Goal: Task Accomplishment & Management: Manage account settings

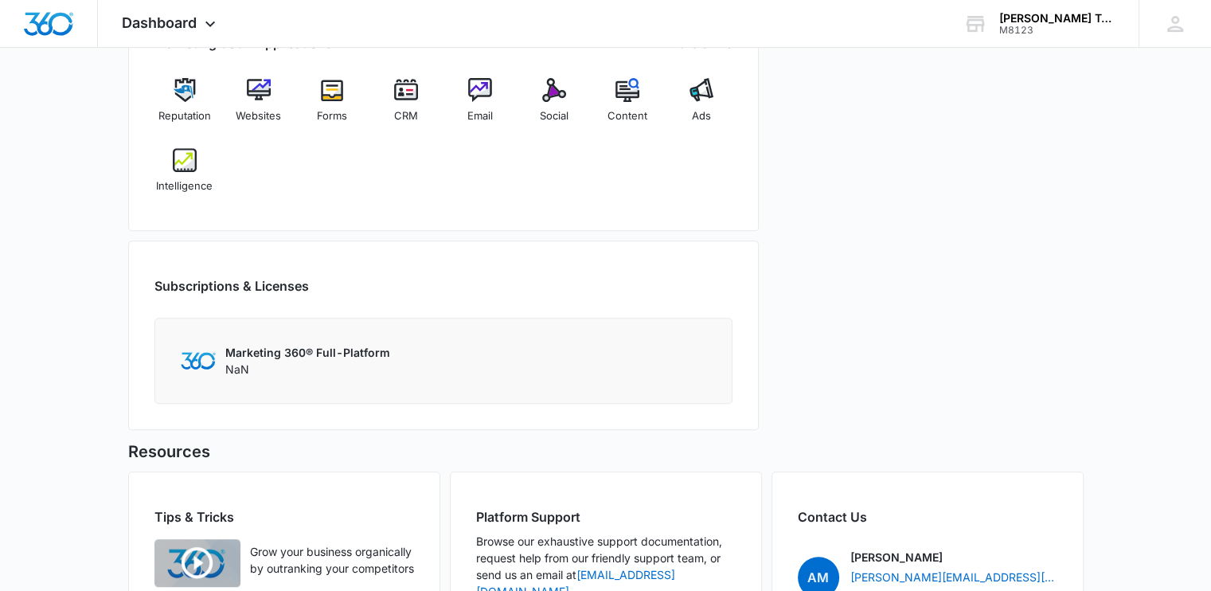
scroll to position [637, 0]
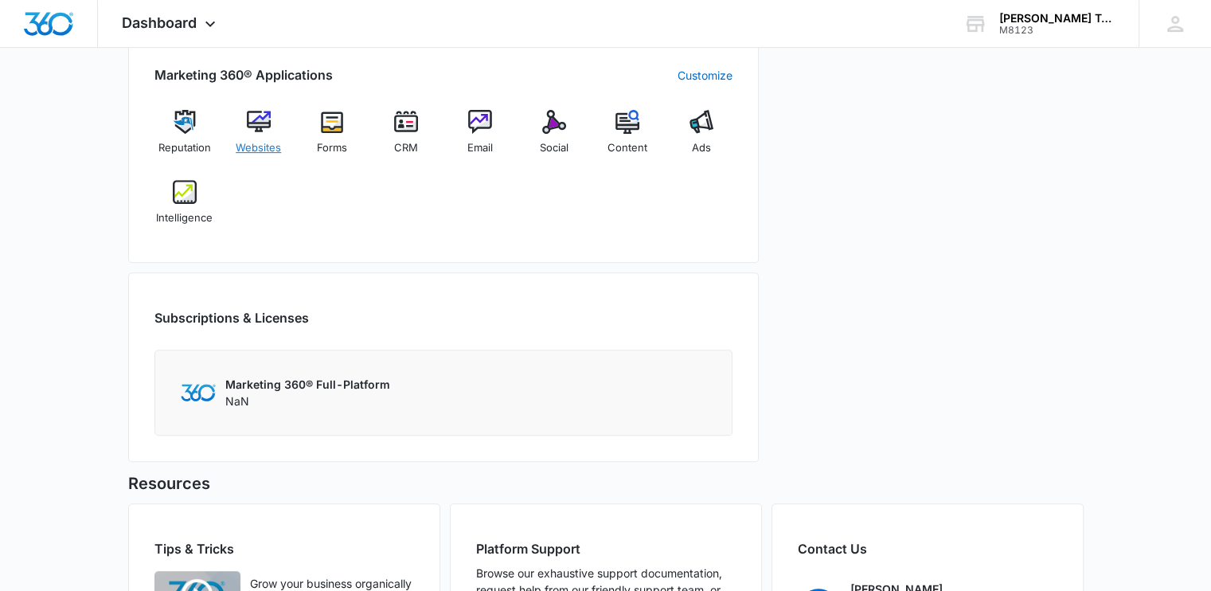
click at [262, 134] on div "Websites" at bounding box center [258, 138] width 61 height 57
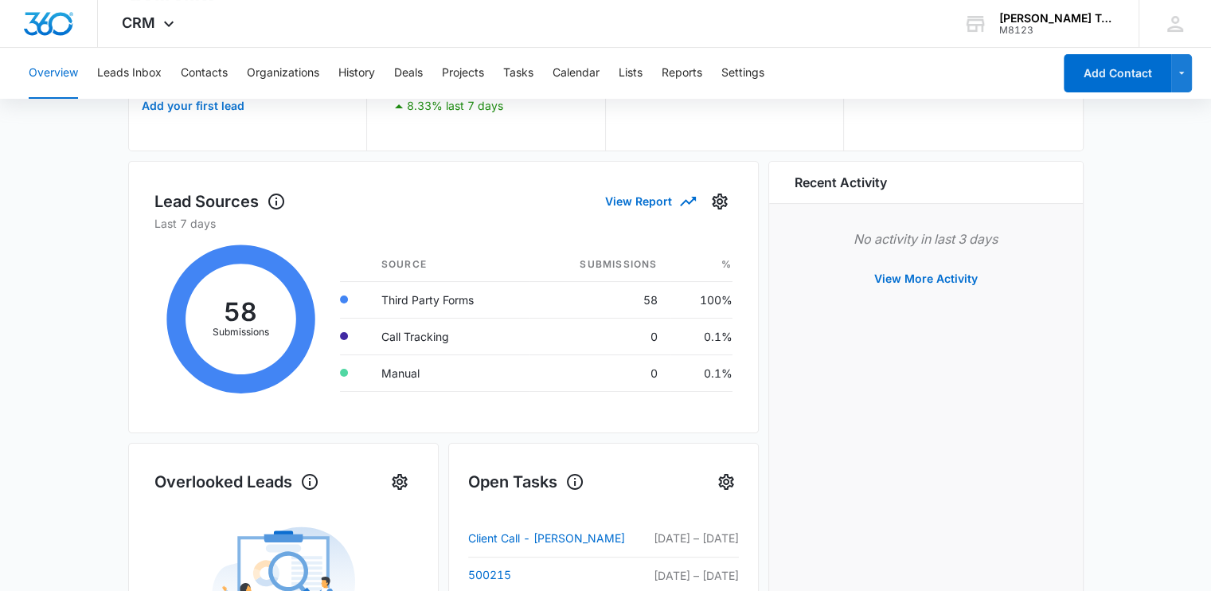
drag, startPoint x: 478, startPoint y: 143, endPoint x: 472, endPoint y: 174, distance: 31.7
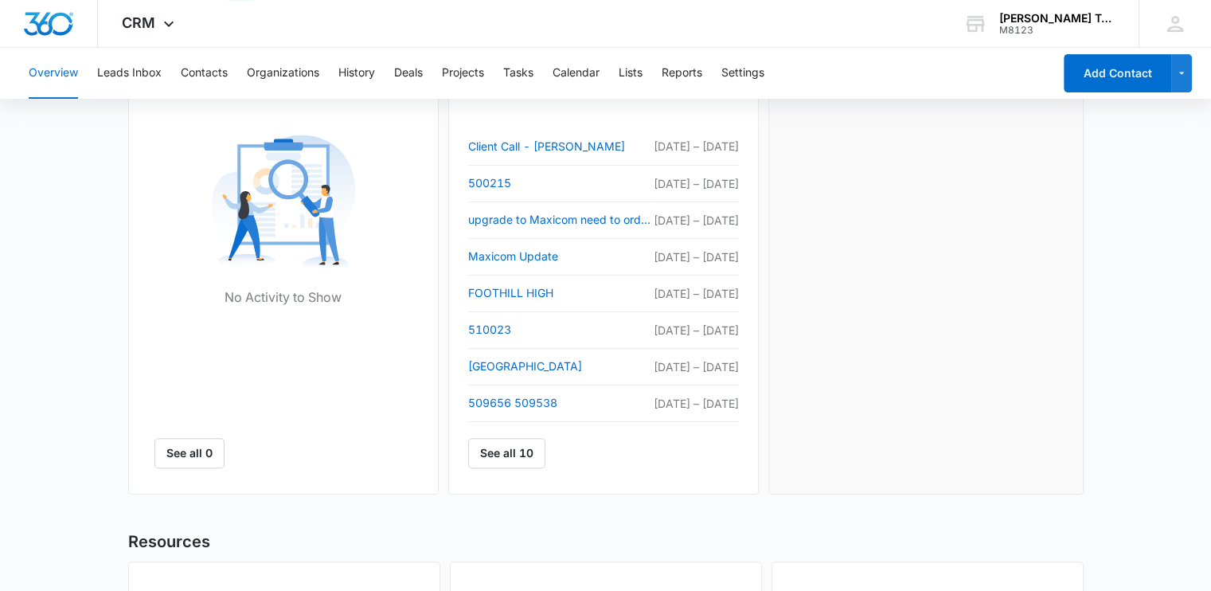
drag, startPoint x: 423, startPoint y: 176, endPoint x: 427, endPoint y: 139, distance: 36.8
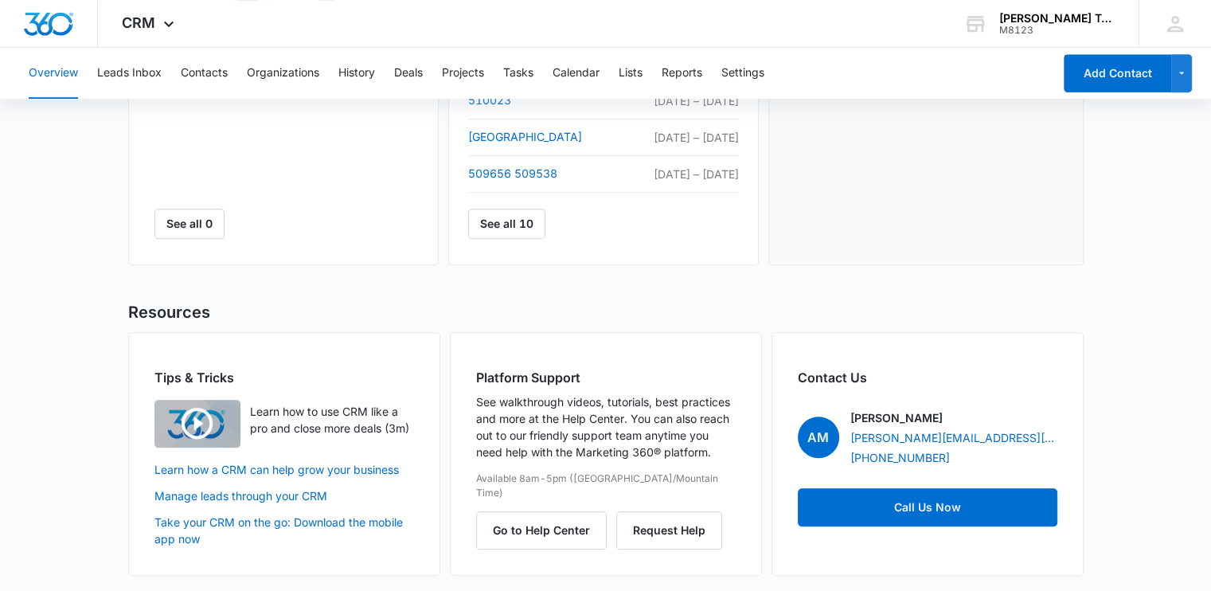
drag, startPoint x: 815, startPoint y: 184, endPoint x: 807, endPoint y: 213, distance: 30.5
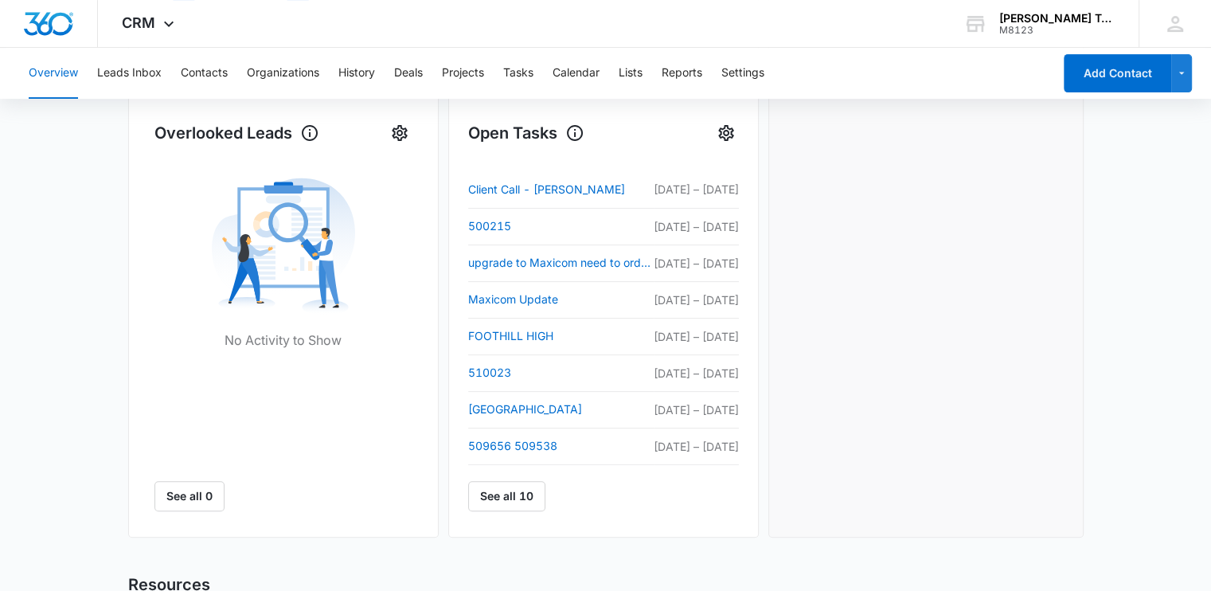
drag, startPoint x: 806, startPoint y: 213, endPoint x: 794, endPoint y: 146, distance: 68.8
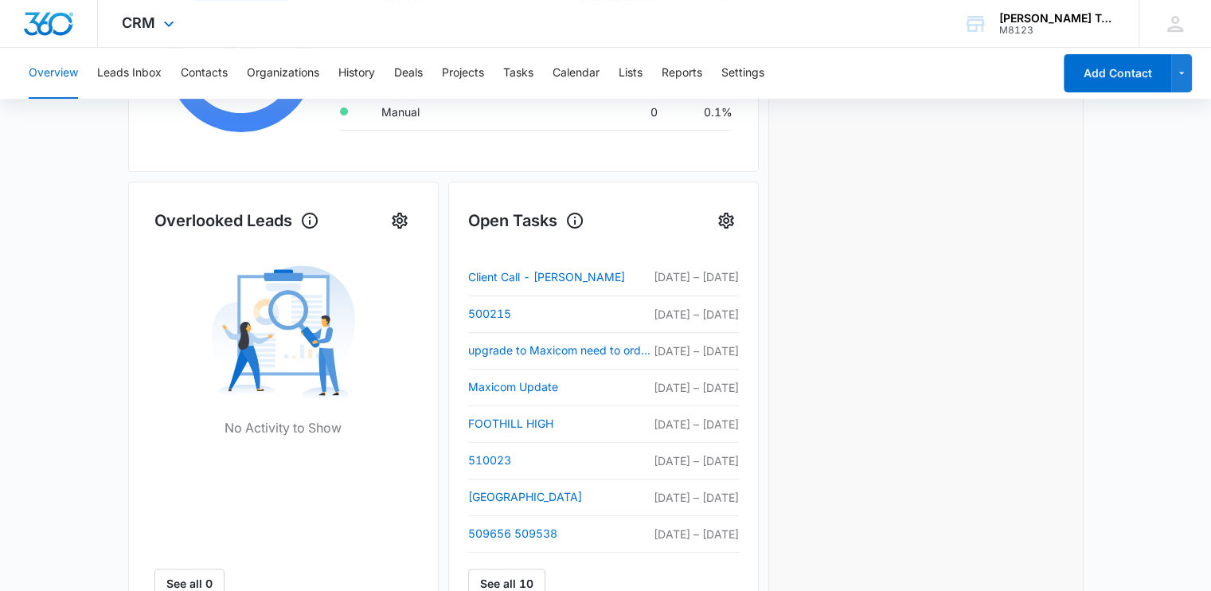
scroll to position [381, 0]
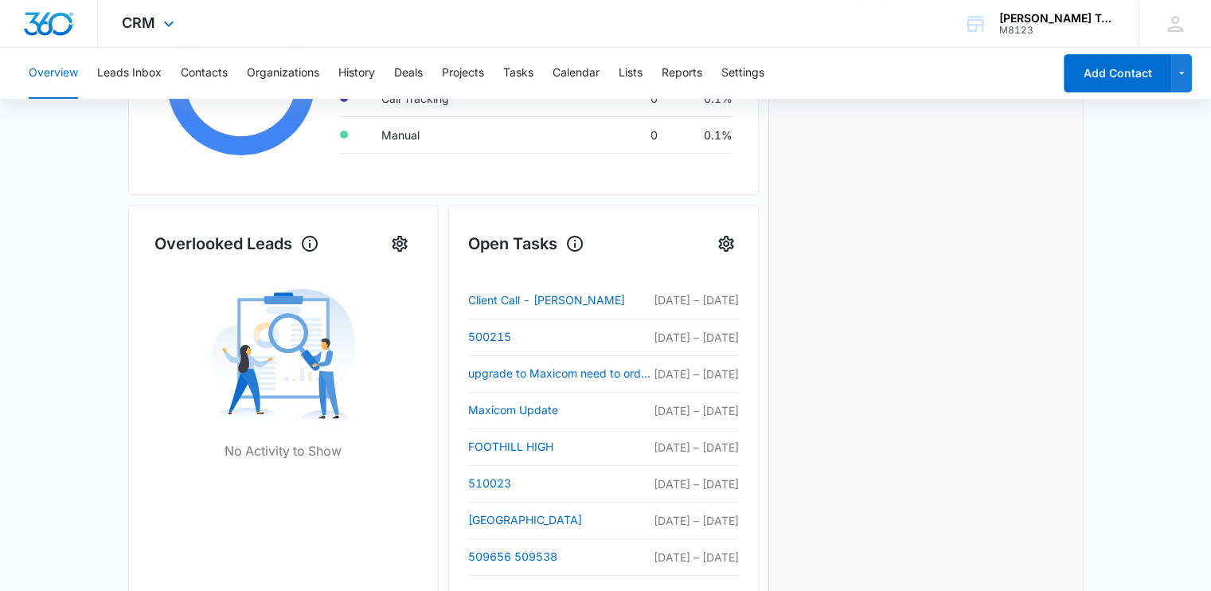
drag, startPoint x: 615, startPoint y: 162, endPoint x: 618, endPoint y: 6, distance: 155.2
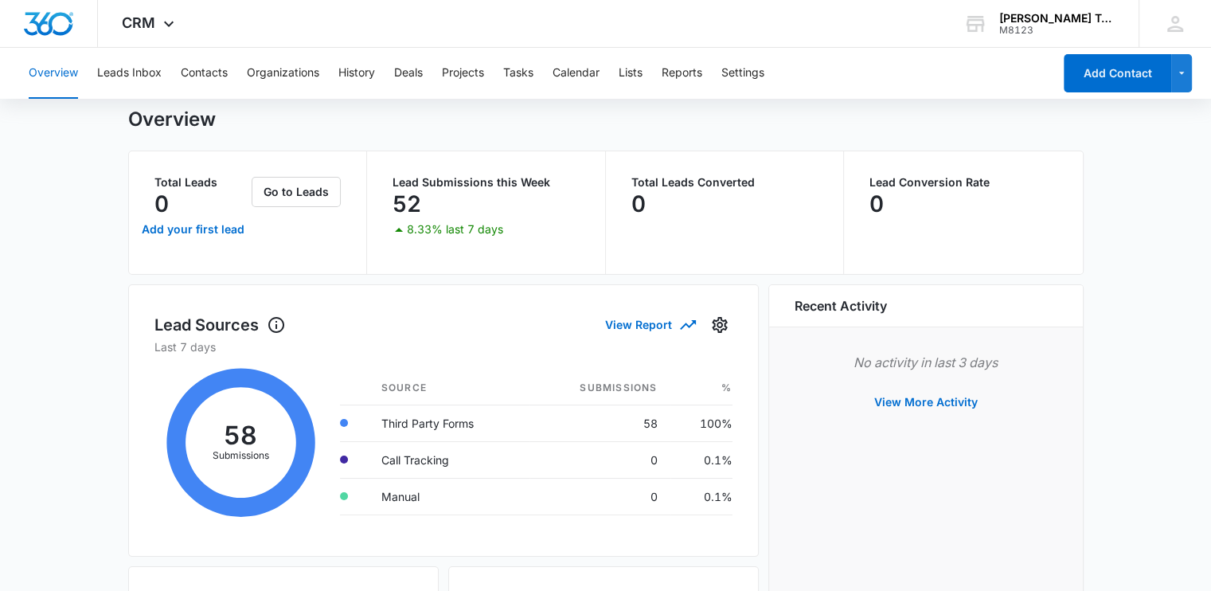
scroll to position [0, 0]
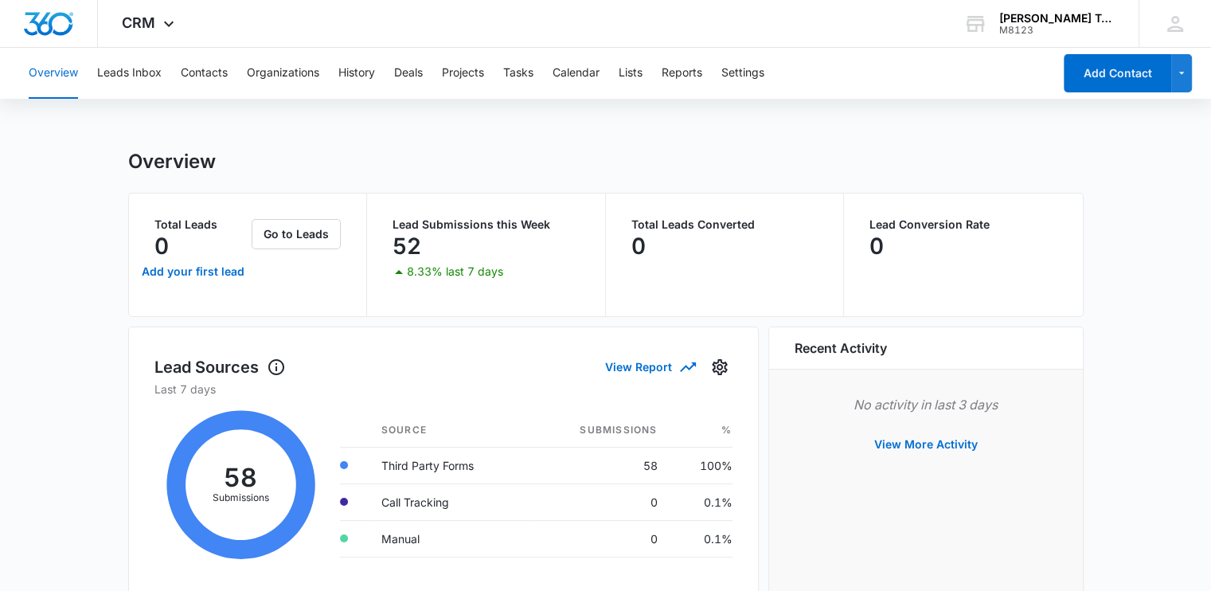
drag, startPoint x: 605, startPoint y: 211, endPoint x: 614, endPoint y: 135, distance: 77.0
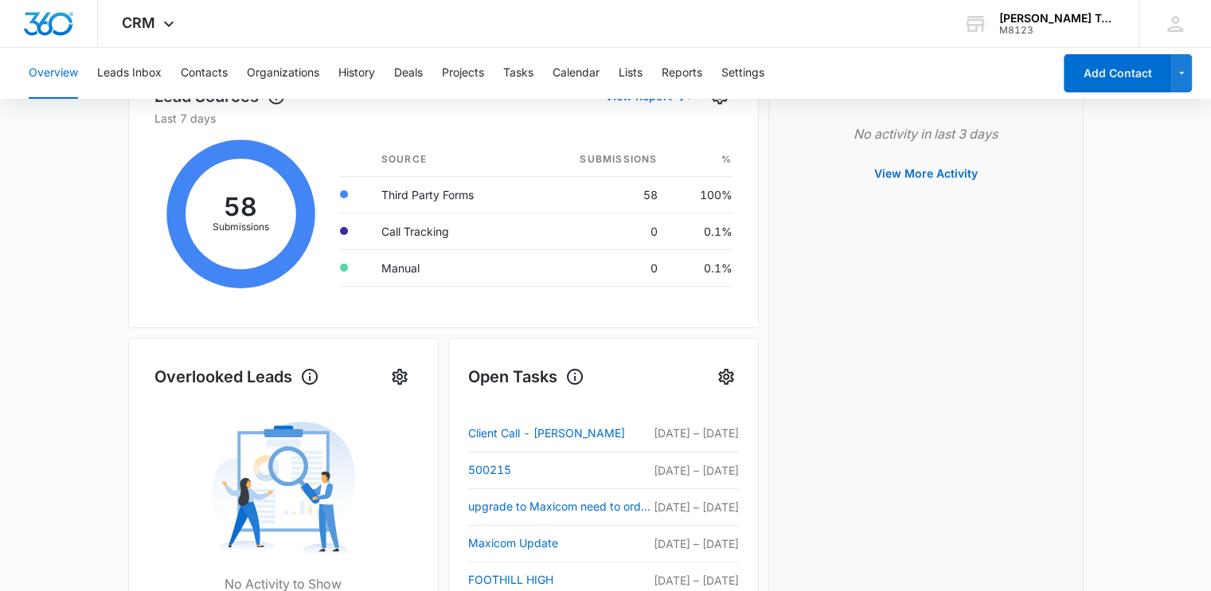
scroll to position [239, 0]
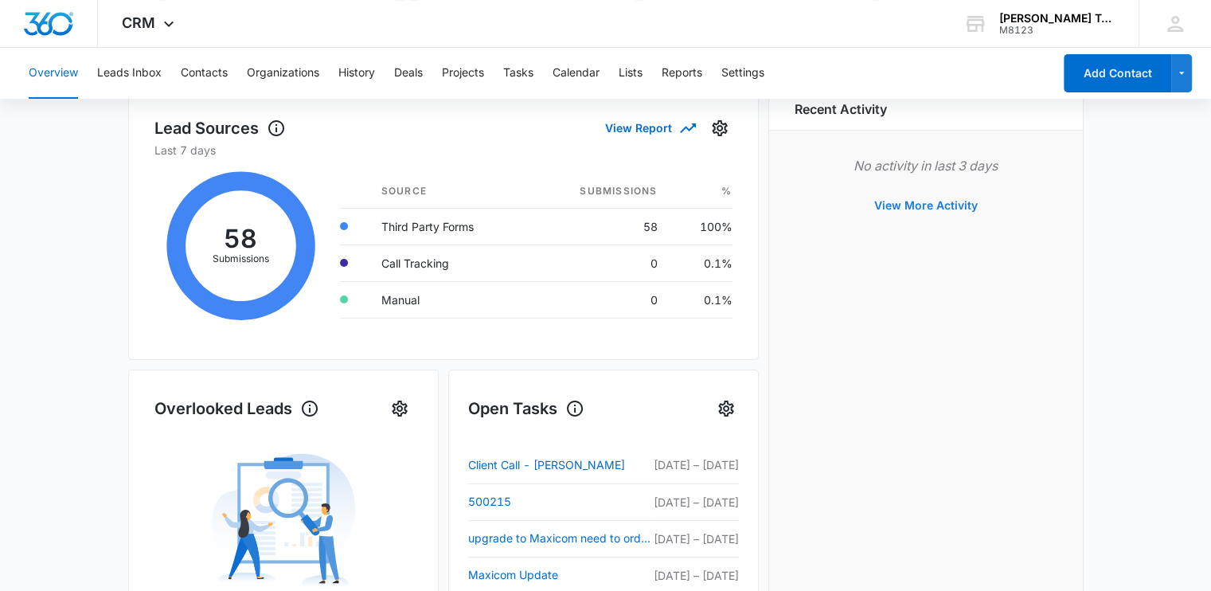
click at [892, 201] on button "View More Activity" at bounding box center [925, 205] width 135 height 38
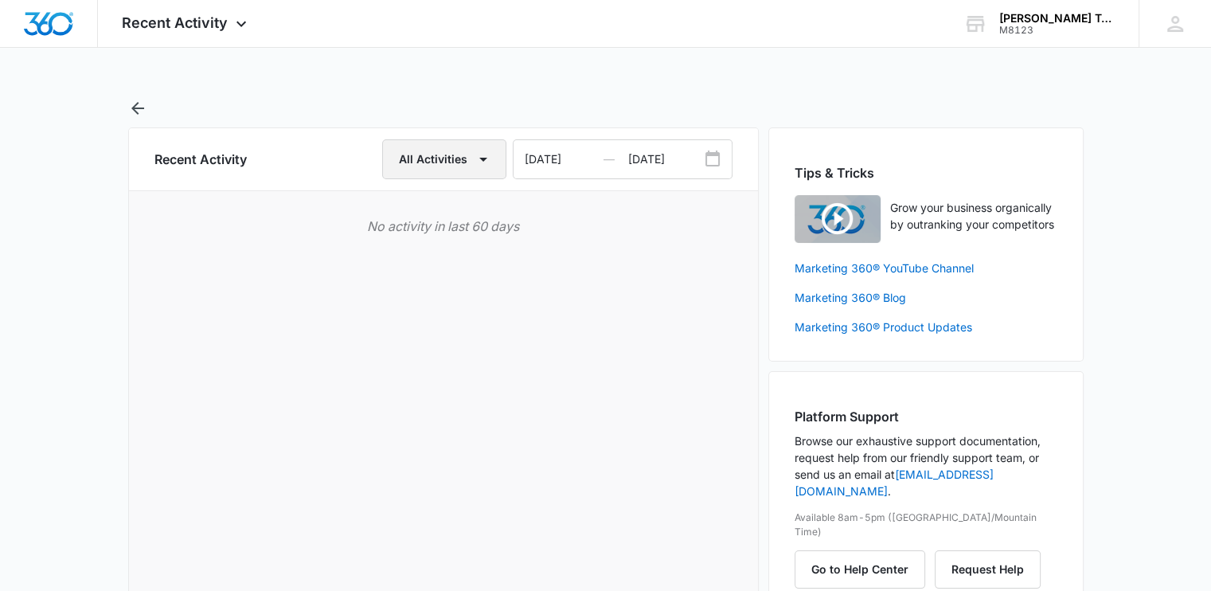
click at [478, 162] on icon "button" at bounding box center [483, 159] width 19 height 19
select select "2025"
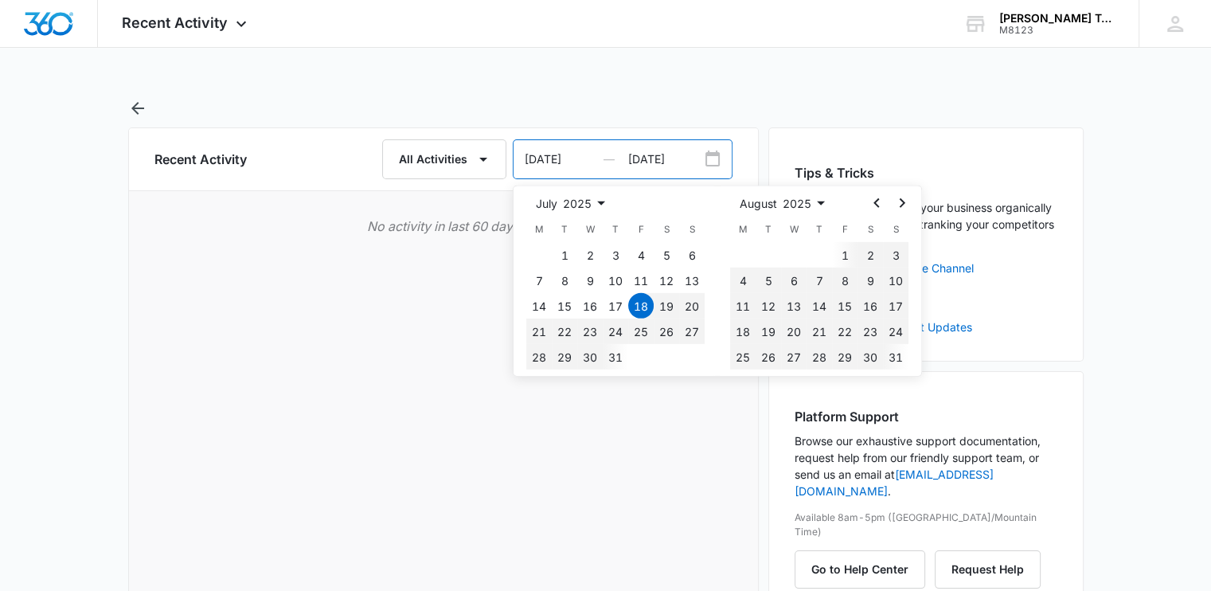
click at [681, 155] on input "09/16/2025" at bounding box center [679, 159] width 103 height 38
click at [583, 156] on input "07/18/2025" at bounding box center [570, 159] width 115 height 38
type input "07/18/2024"
select select "2024"
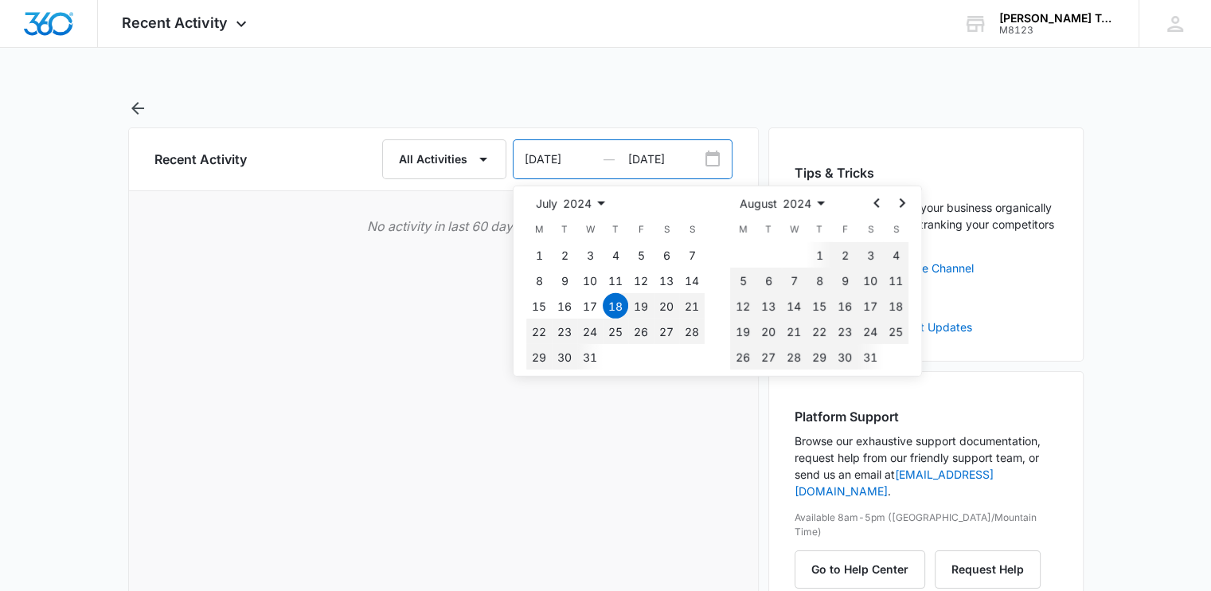
type input "07/18/2024"
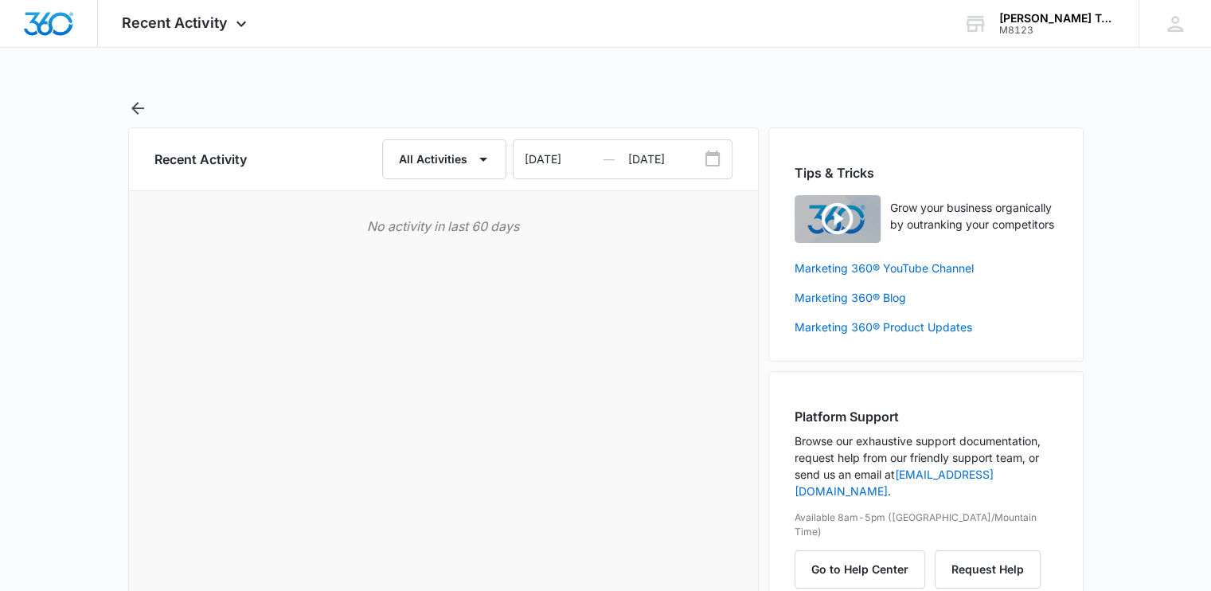
click at [466, 267] on div "Recent Activity All Activities 07/18/2024 — 09/16/2025 No activity in last 60 d…" at bounding box center [443, 485] width 630 height 717
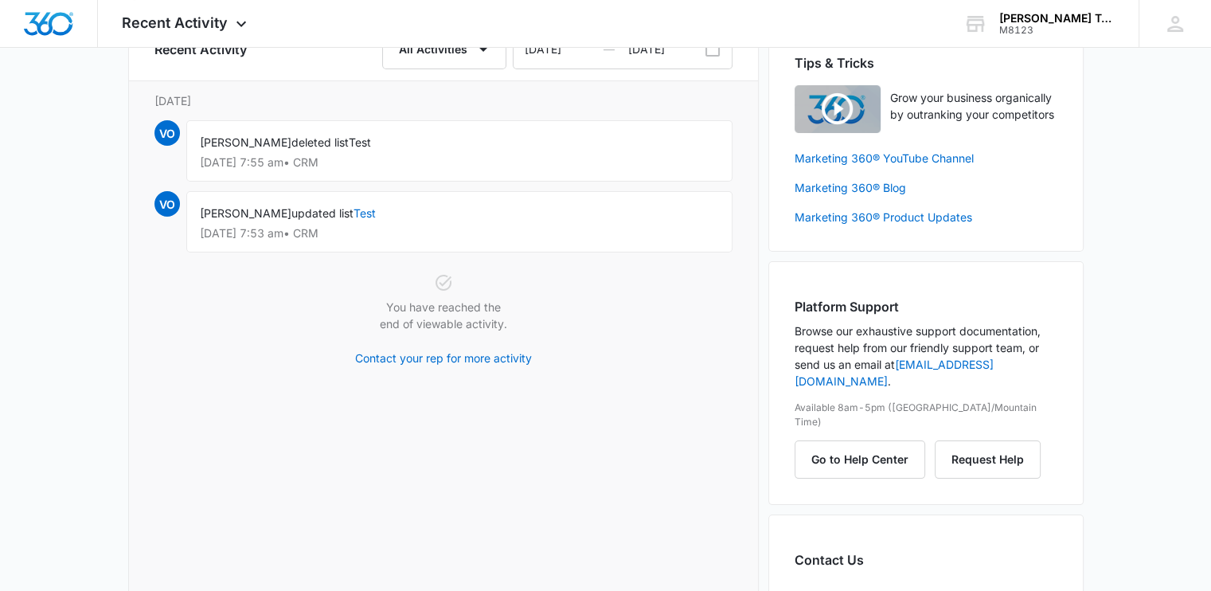
scroll to position [92, 0]
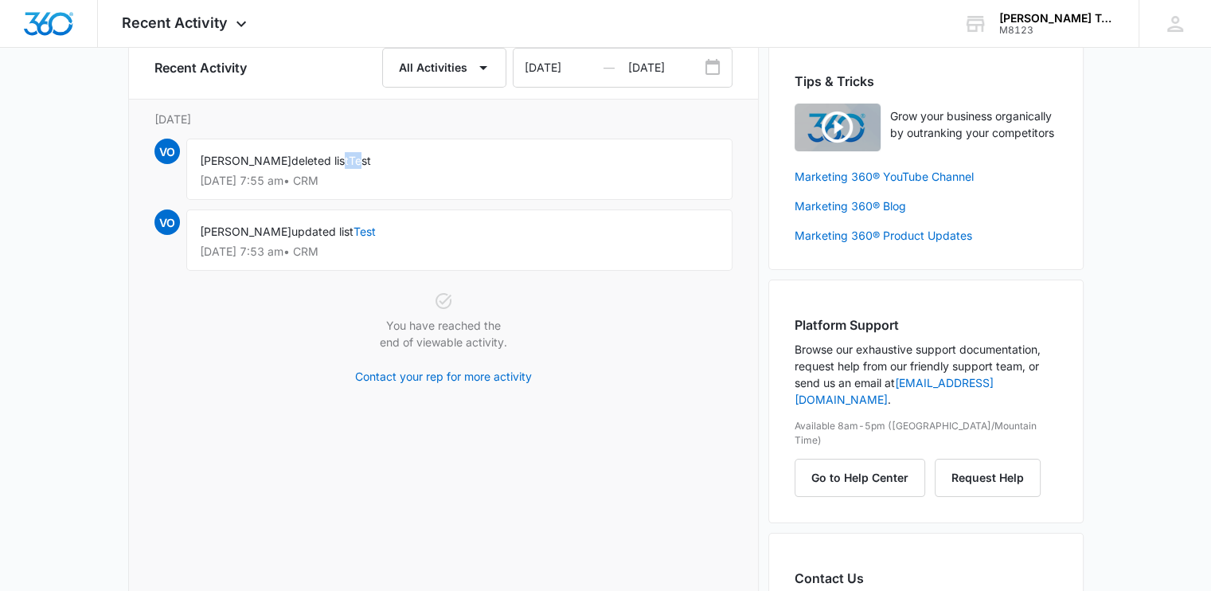
drag, startPoint x: 326, startPoint y: 156, endPoint x: 347, endPoint y: 155, distance: 21.5
click at [347, 155] on div "Vinny Osborn deleted list Test Jun 25 at 7:55 am • CRM" at bounding box center [459, 168] width 546 height 61
click at [349, 155] on span "Test" at bounding box center [360, 161] width 22 height 14
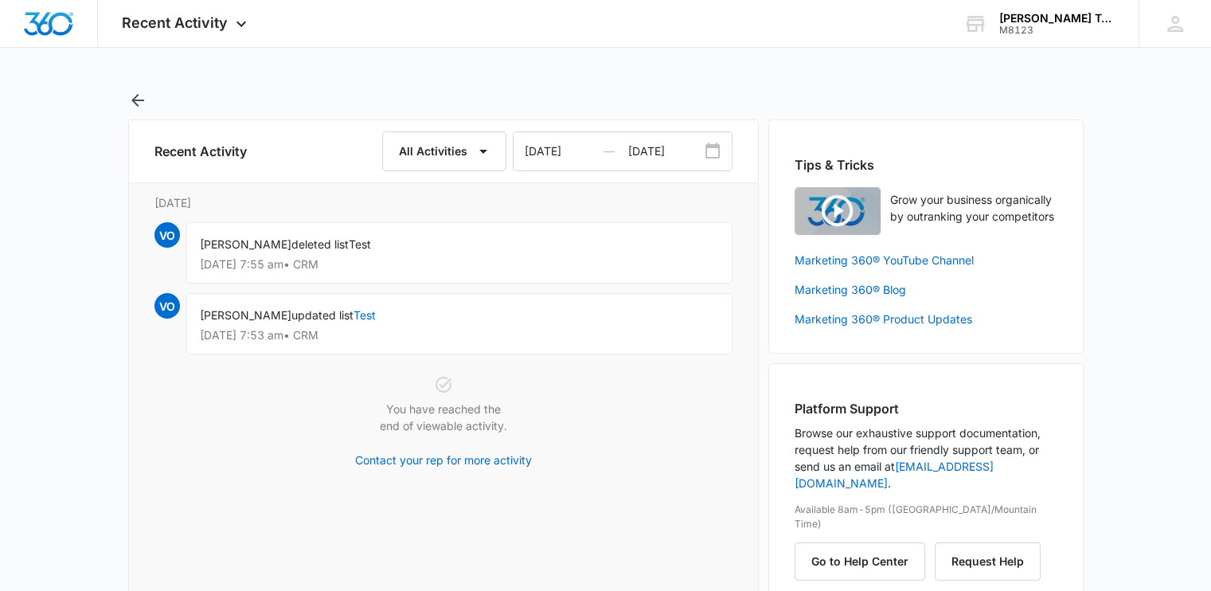
scroll to position [0, 0]
